Goal: Task Accomplishment & Management: Manage account settings

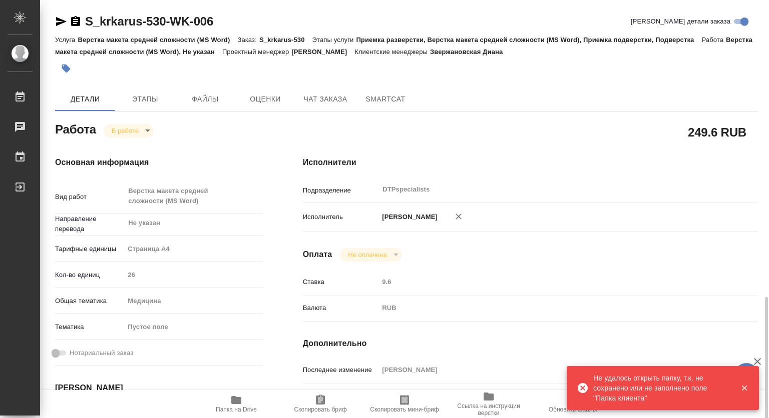
scroll to position [200, 0]
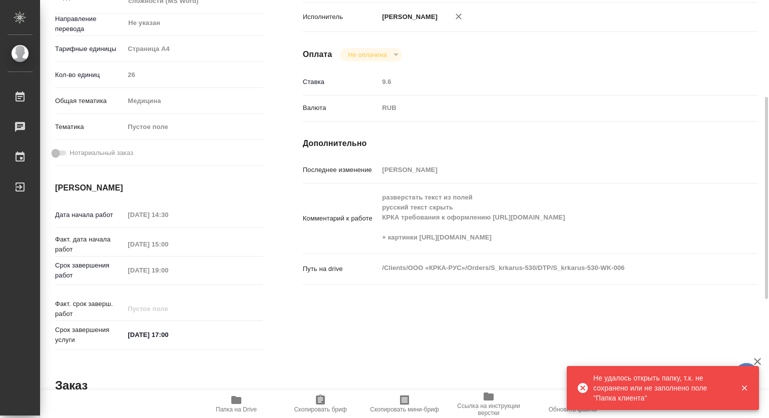
click at [236, 404] on icon "button" at bounding box center [236, 400] width 12 height 12
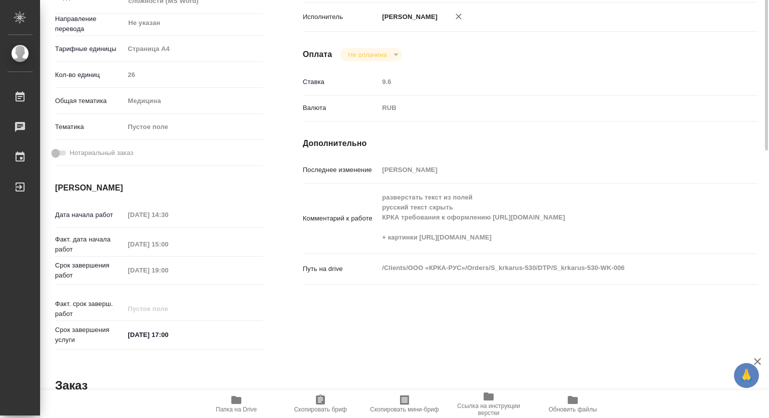
scroll to position [0, 0]
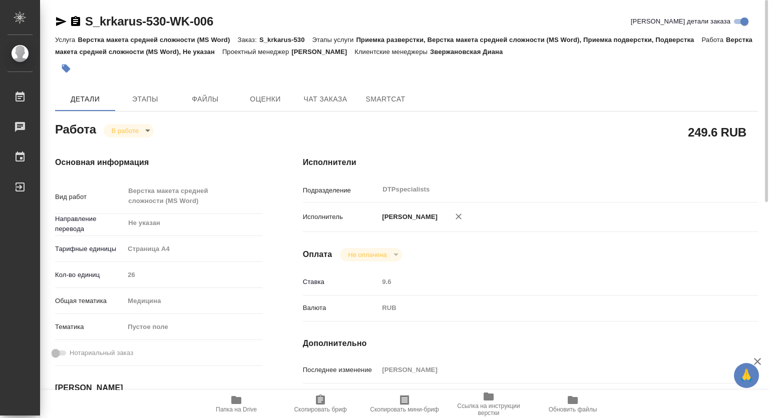
click at [126, 130] on body "🙏 .cls-1 fill:#fff; AWATERA Kovtun Svetlana Работы 0 Чаты График Выйти S_krkaru…" at bounding box center [384, 209] width 769 height 418
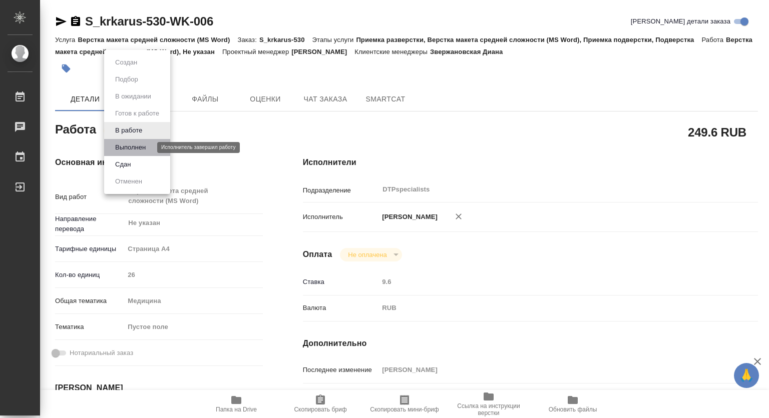
click at [130, 148] on button "Выполнен" at bounding box center [130, 147] width 37 height 11
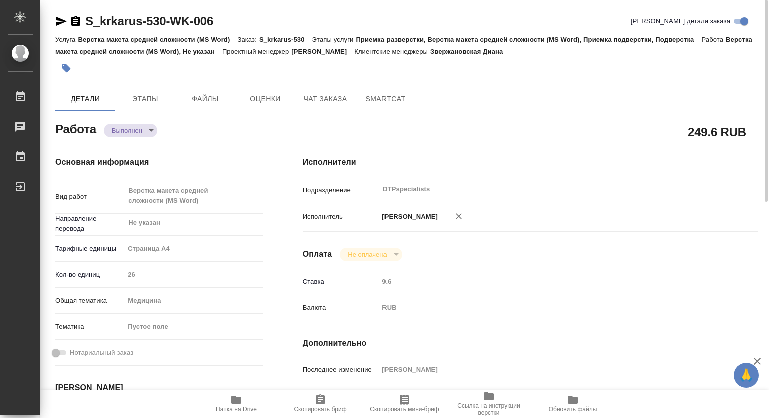
type textarea "x"
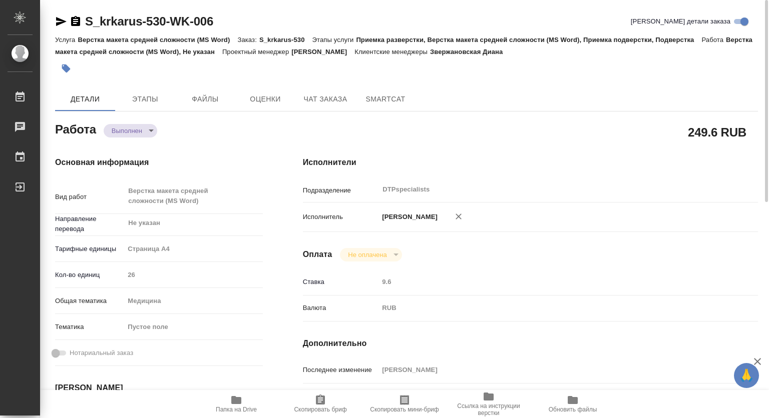
type textarea "x"
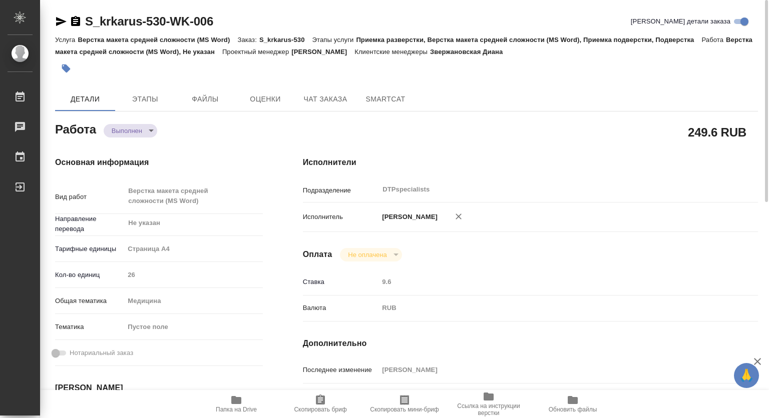
type textarea "x"
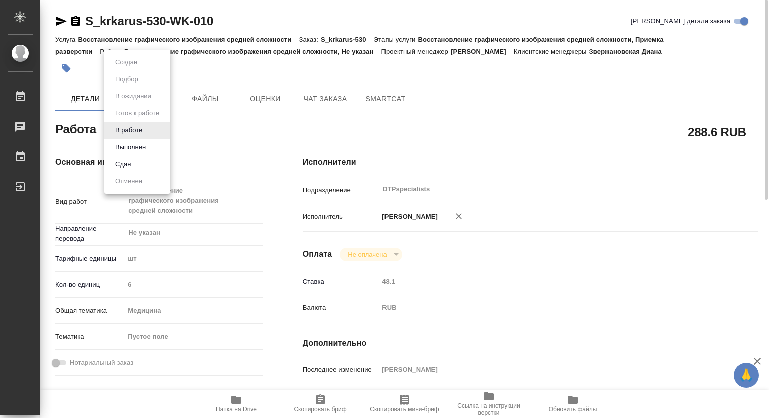
click at [131, 128] on body "🙏 .cls-1 fill:#fff; AWATERA Kovtun Svetlana Работы 0 Чаты График Выйти S_krkaru…" at bounding box center [384, 209] width 769 height 418
click at [130, 147] on button "Выполнен" at bounding box center [130, 147] width 37 height 11
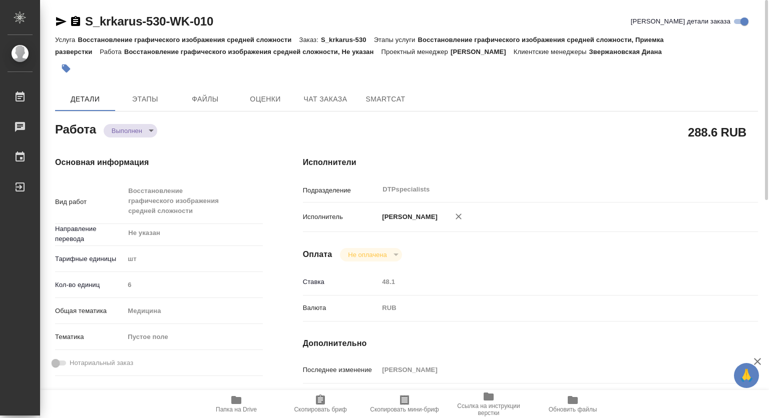
type textarea "x"
